Goal: Transaction & Acquisition: Subscribe to service/newsletter

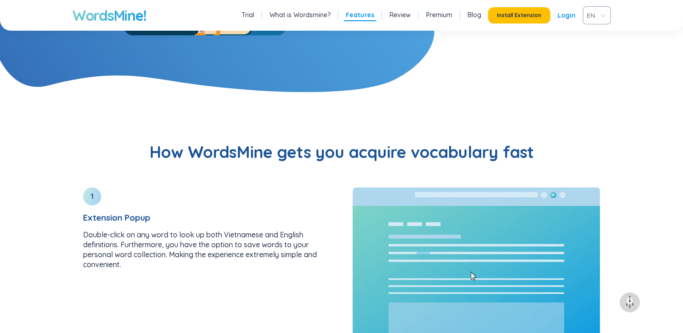
scroll to position [921, 0]
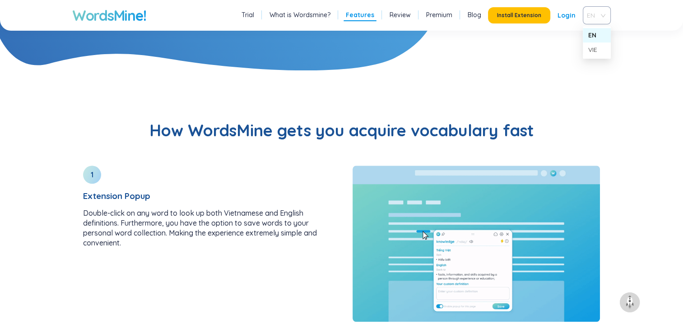
click at [604, 11] on div "EN" at bounding box center [597, 15] width 28 height 18
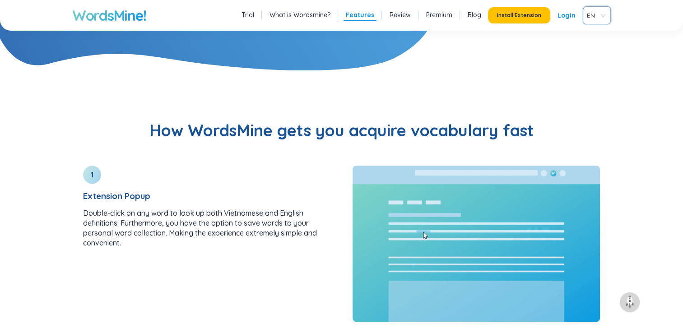
click at [604, 19] on div "EN" at bounding box center [597, 15] width 28 height 18
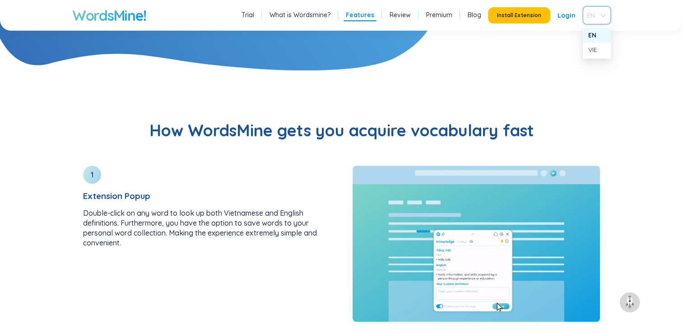
click at [604, 19] on div "EN" at bounding box center [597, 15] width 28 height 18
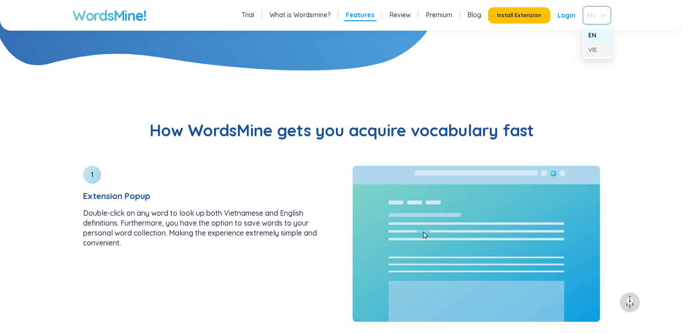
click at [600, 52] on div "VIE" at bounding box center [596, 50] width 17 height 10
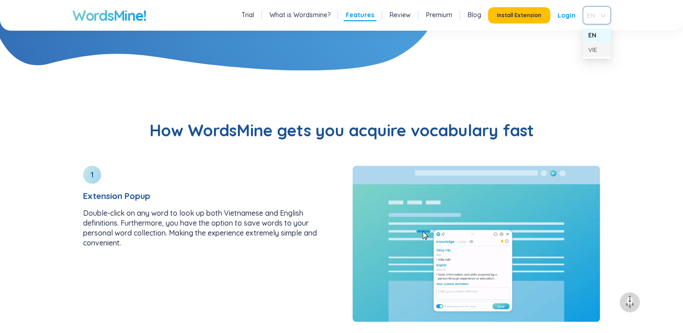
scroll to position [910, 0]
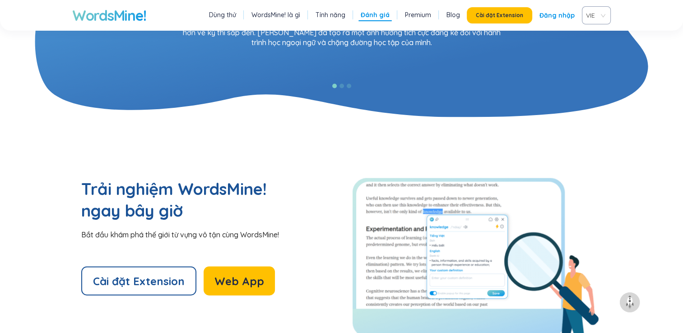
scroll to position [1850, 0]
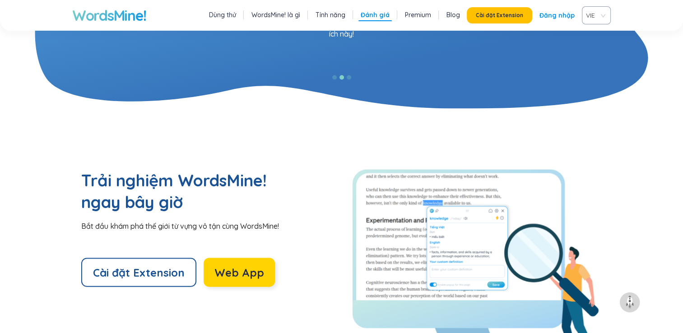
click at [230, 266] on span "Web App" at bounding box center [239, 273] width 50 height 14
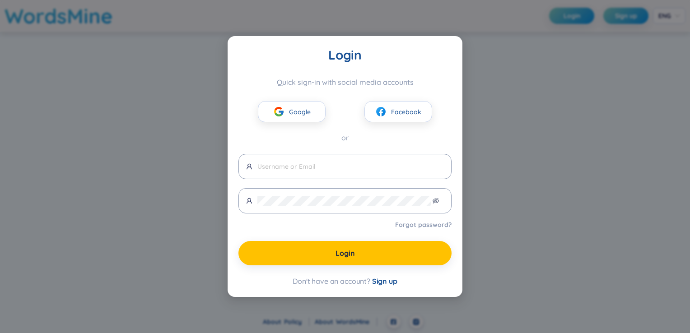
click at [381, 280] on span "Sign up" at bounding box center [384, 281] width 25 height 9
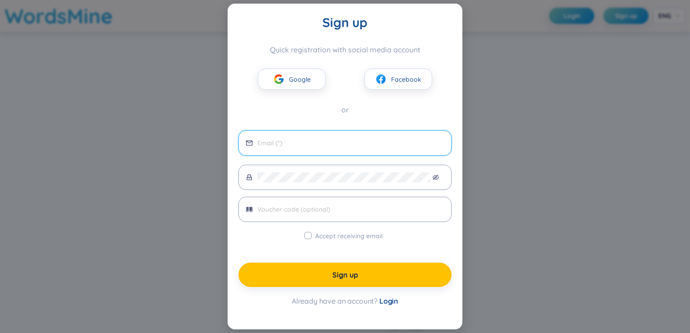
click at [335, 146] on input "email" at bounding box center [350, 143] width 186 height 10
type input "[EMAIL_ADDRESS][DOMAIN_NAME]"
click at [309, 239] on label "Accept receiving email" at bounding box center [345, 236] width 82 height 10
click at [309, 239] on input "Accept receiving email" at bounding box center [307, 235] width 7 height 7
checkbox input "true"
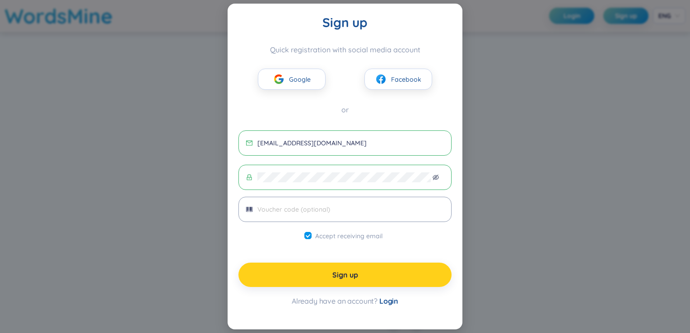
click at [325, 272] on button "Sign up" at bounding box center [344, 275] width 213 height 24
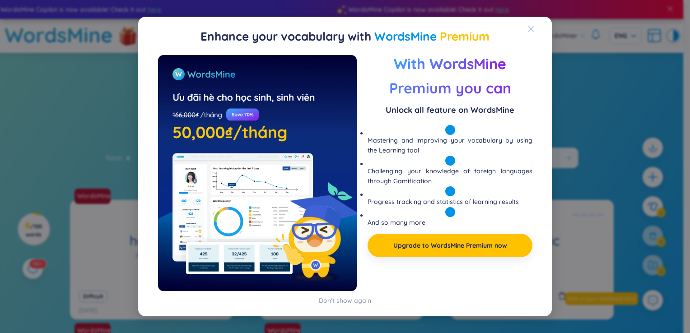
click at [534, 27] on icon "Close" at bounding box center [530, 28] width 7 height 7
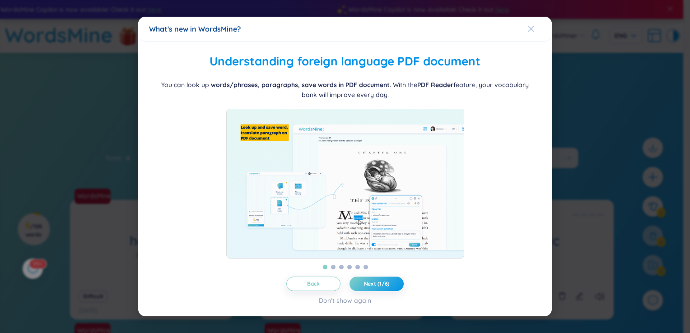
click at [533, 26] on icon "Close" at bounding box center [531, 29] width 6 height 6
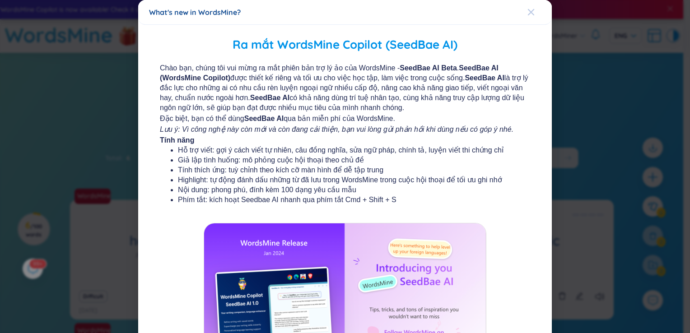
click at [528, 10] on icon "Close" at bounding box center [531, 12] width 6 height 6
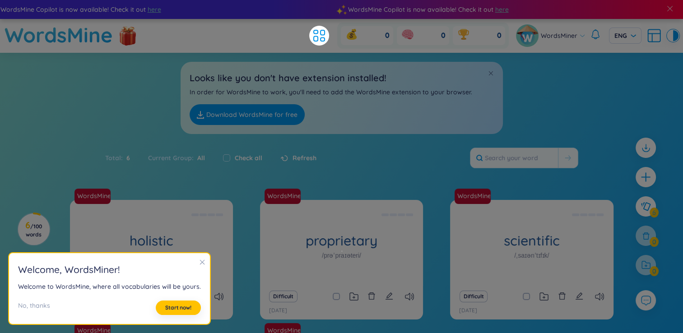
click at [196, 270] on h2 "Welcome , WordsMiner !" at bounding box center [109, 269] width 183 height 15
click at [181, 309] on span "Start now!" at bounding box center [178, 307] width 26 height 7
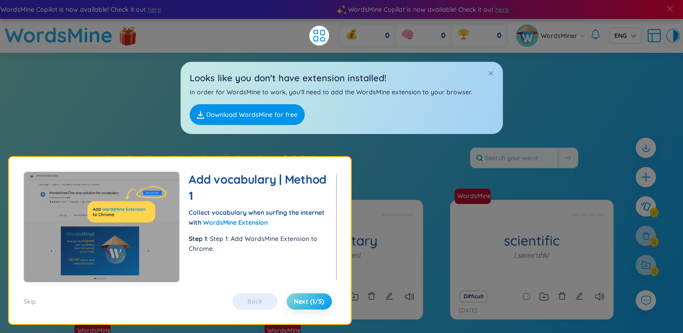
click at [317, 306] on button "Next (1/5)" at bounding box center [309, 302] width 45 height 16
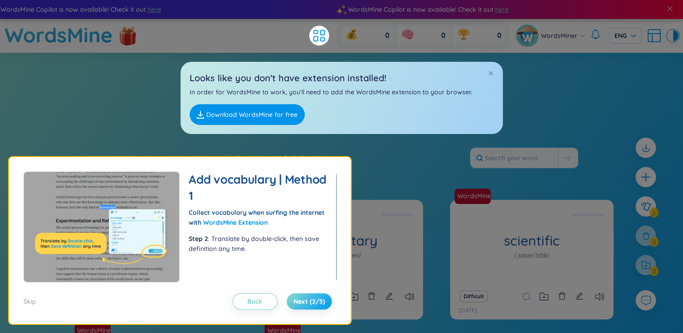
click at [317, 306] on button "Next (2/5)" at bounding box center [309, 302] width 45 height 16
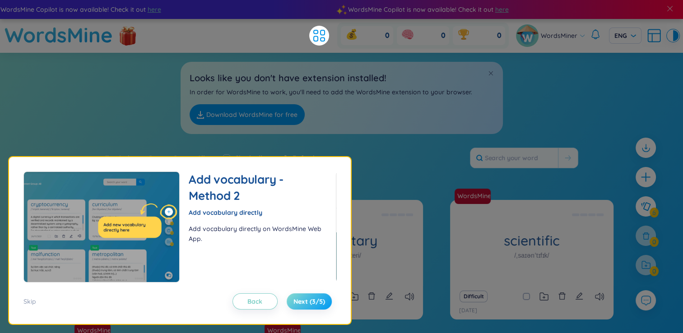
click at [317, 306] on button "Next (3/5)" at bounding box center [309, 302] width 45 height 16
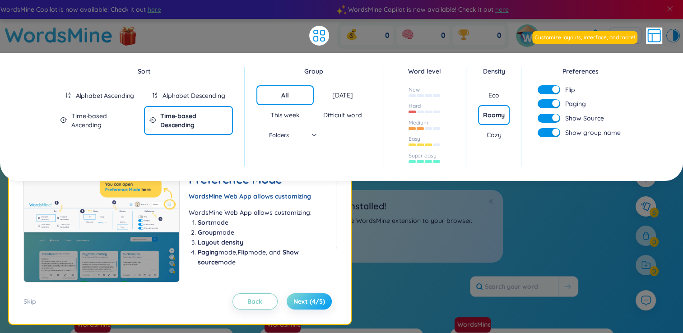
click at [317, 306] on button "Next (4/5)" at bounding box center [309, 302] width 45 height 16
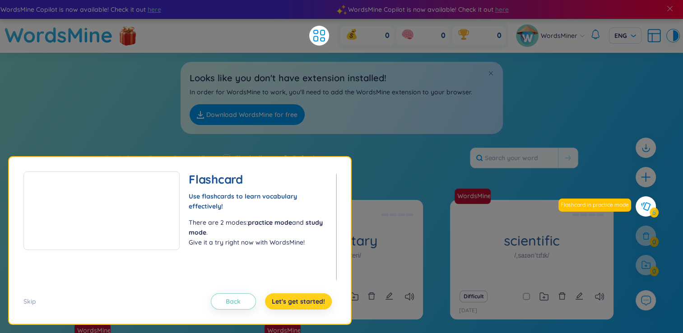
click at [317, 306] on button "Let's get started!" at bounding box center [298, 302] width 67 height 16
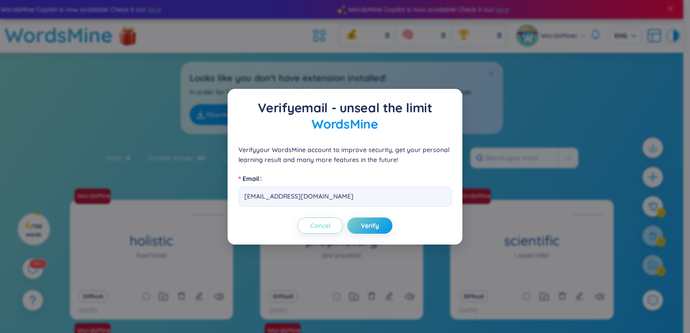
click at [320, 224] on span "Cancel" at bounding box center [320, 225] width 20 height 9
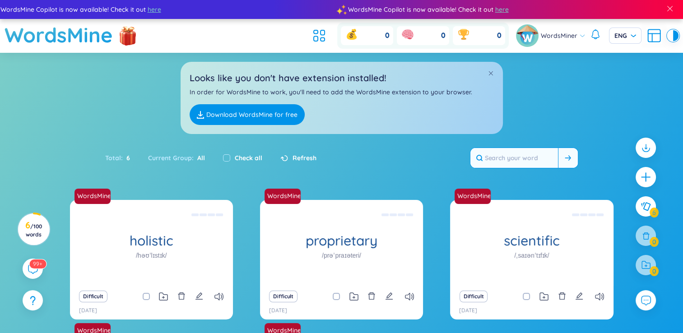
click at [524, 157] on input "text" at bounding box center [515, 158] width 88 height 20
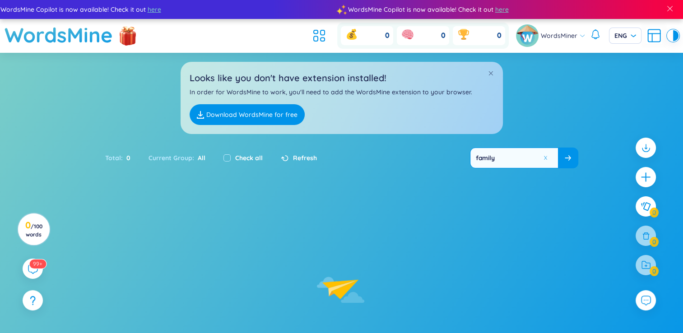
type input "family"
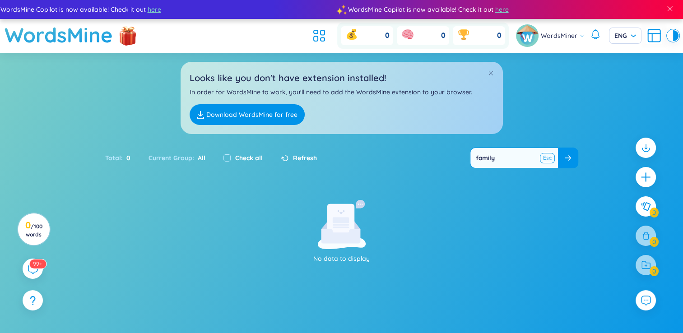
click at [545, 157] on button at bounding box center [548, 158] width 14 height 11
